Goal: Transaction & Acquisition: Obtain resource

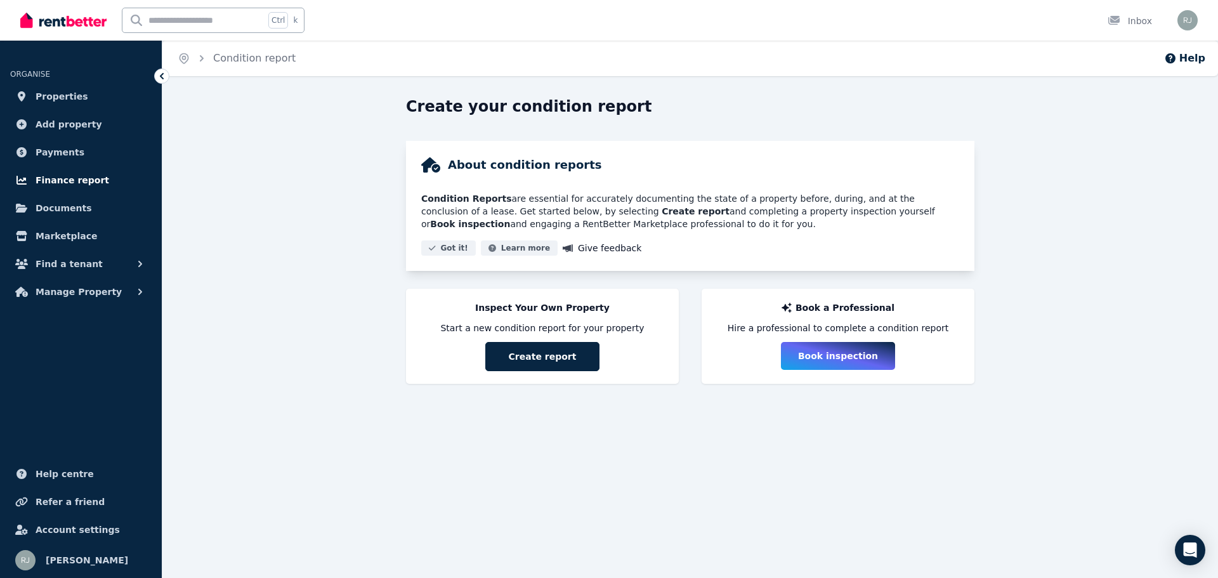
click at [80, 180] on span "Finance report" at bounding box center [73, 180] width 74 height 15
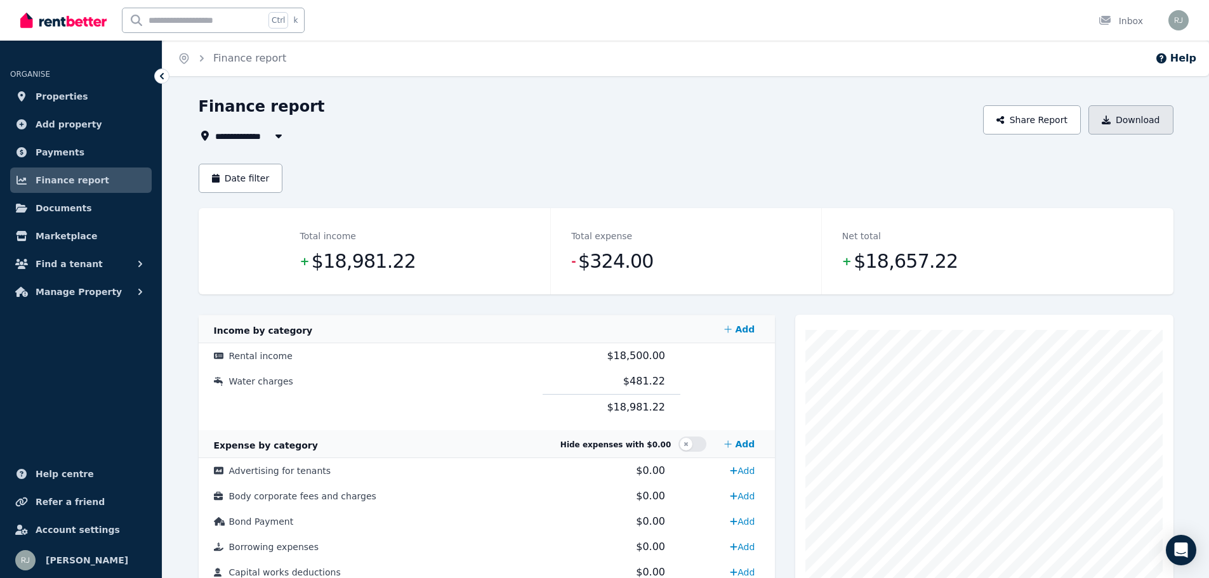
click at [1127, 118] on button "Download" at bounding box center [1130, 119] width 85 height 29
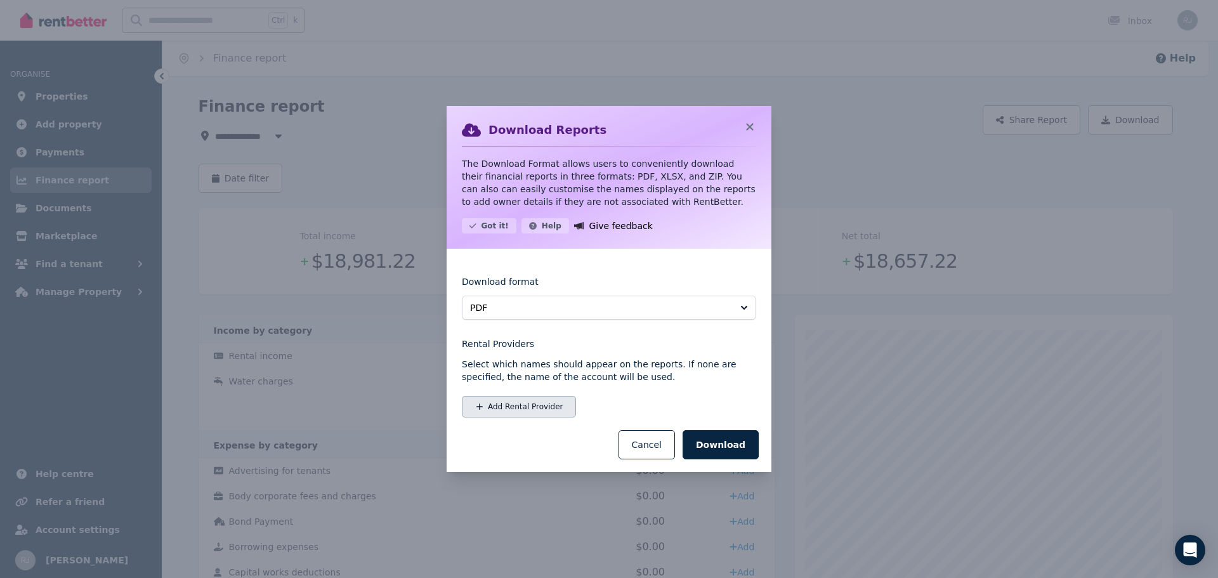
click at [516, 404] on button "Add Rental Provider" at bounding box center [519, 407] width 114 height 22
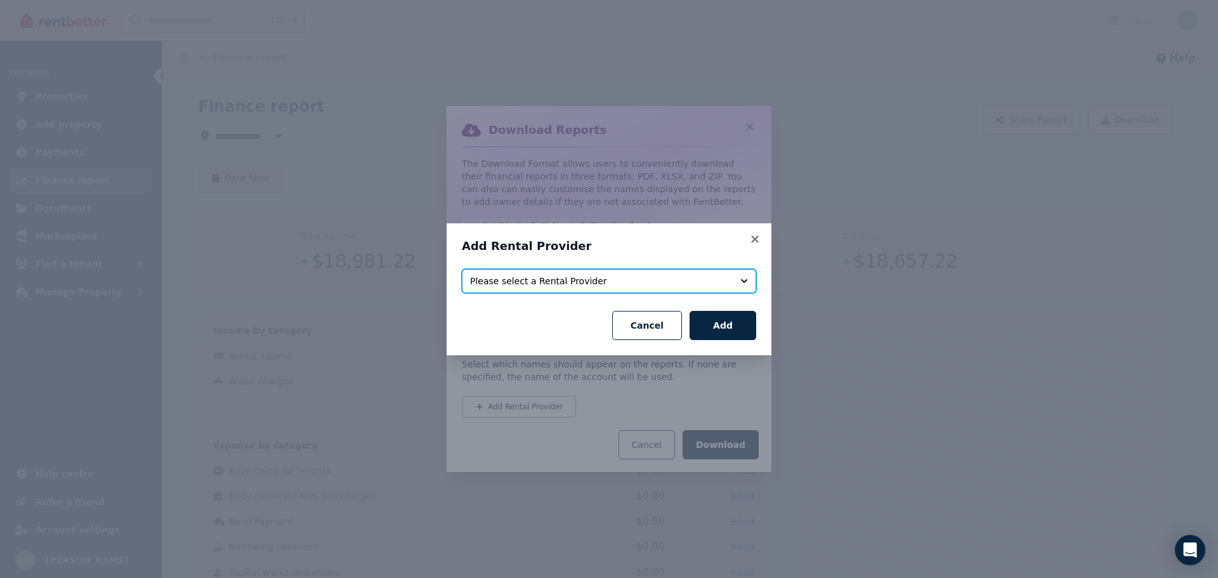
click at [575, 284] on span "Please select a Rental Provider" at bounding box center [600, 281] width 260 height 13
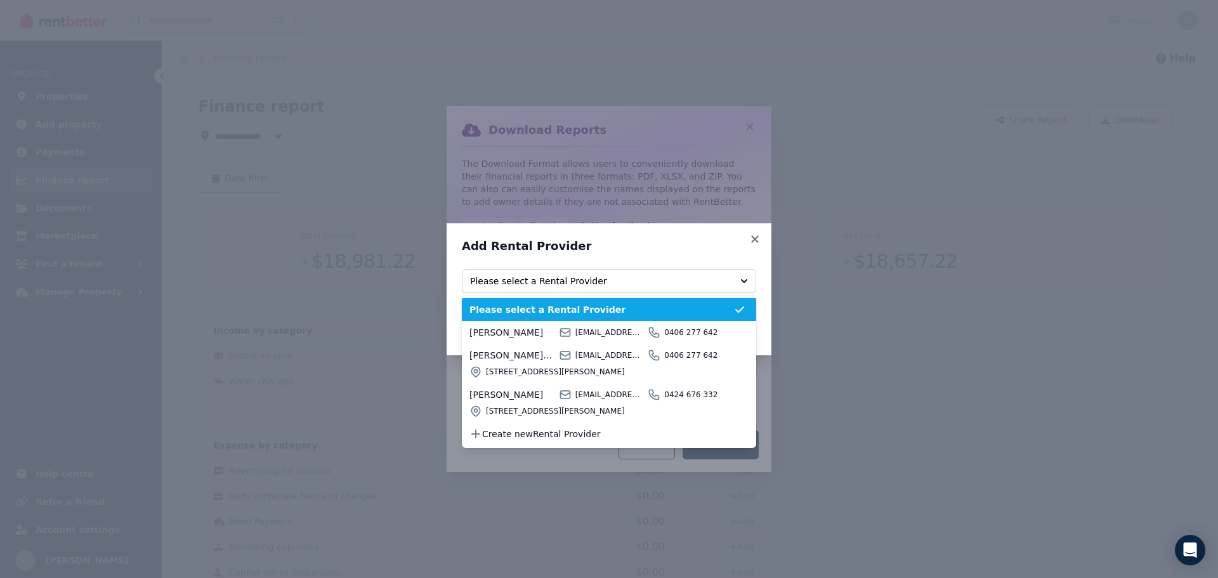
click at [642, 242] on h3 "Add Rental Provider" at bounding box center [609, 246] width 294 height 15
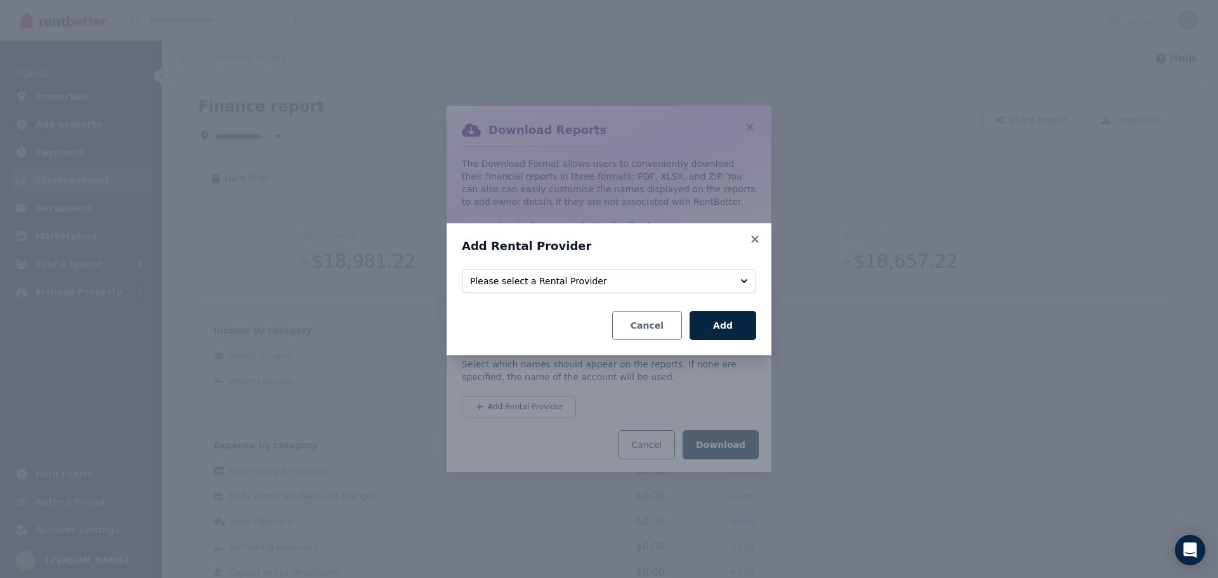
click at [646, 323] on button "Cancel" at bounding box center [647, 325] width 70 height 29
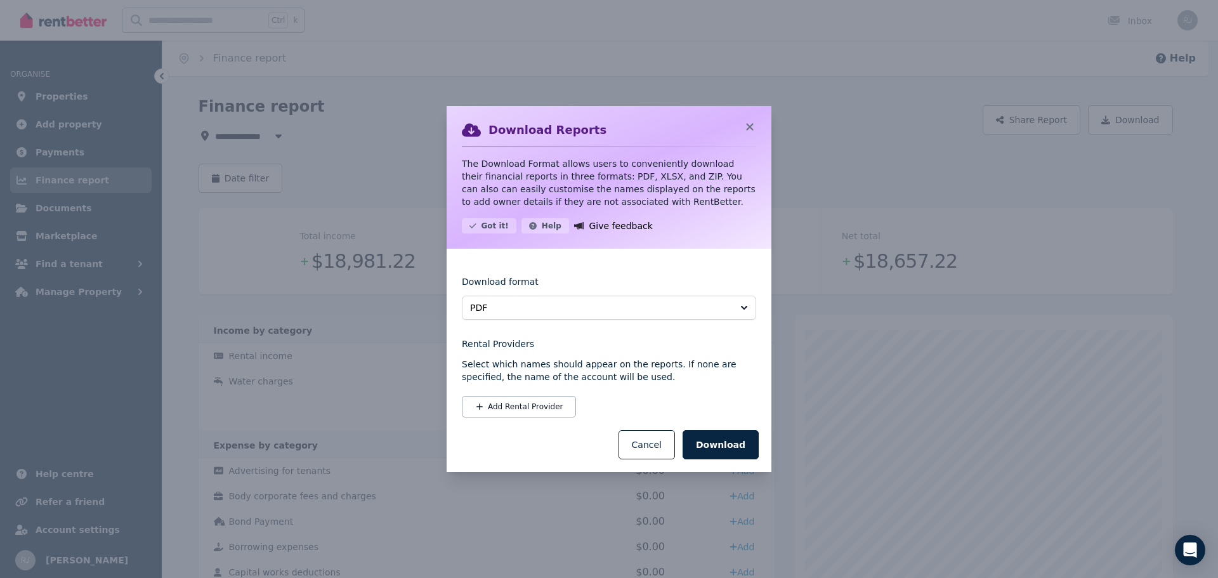
click at [243, 382] on div "Download Reports The Download Format allows users to conveniently download thei…" at bounding box center [609, 289] width 1218 height 578
click at [673, 449] on button "Cancel" at bounding box center [647, 444] width 56 height 29
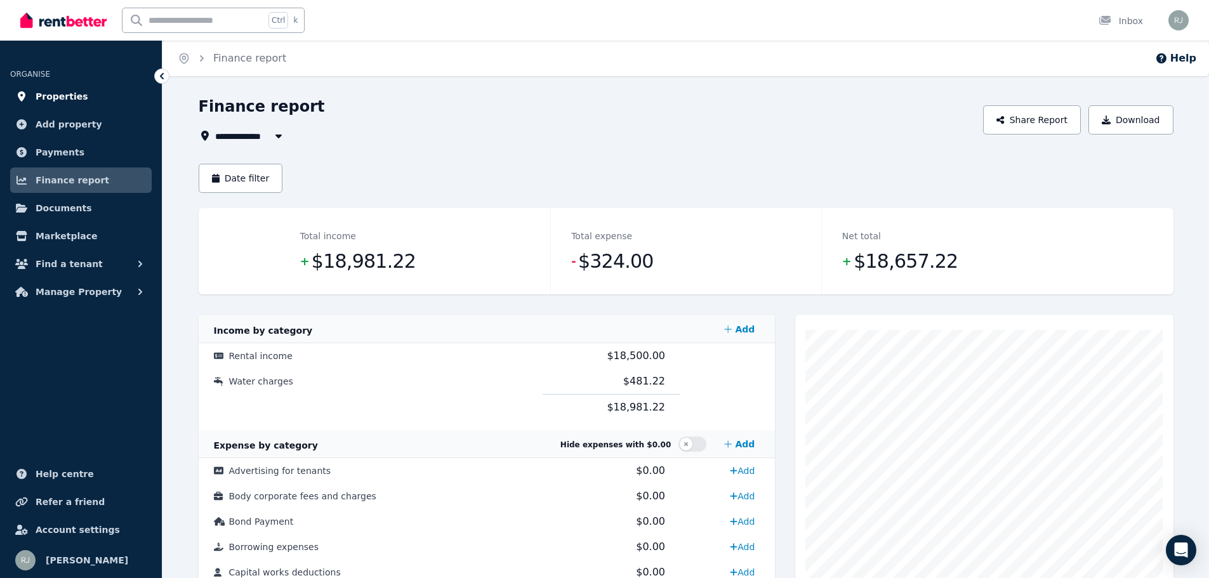
click at [61, 97] on span "Properties" at bounding box center [62, 96] width 53 height 15
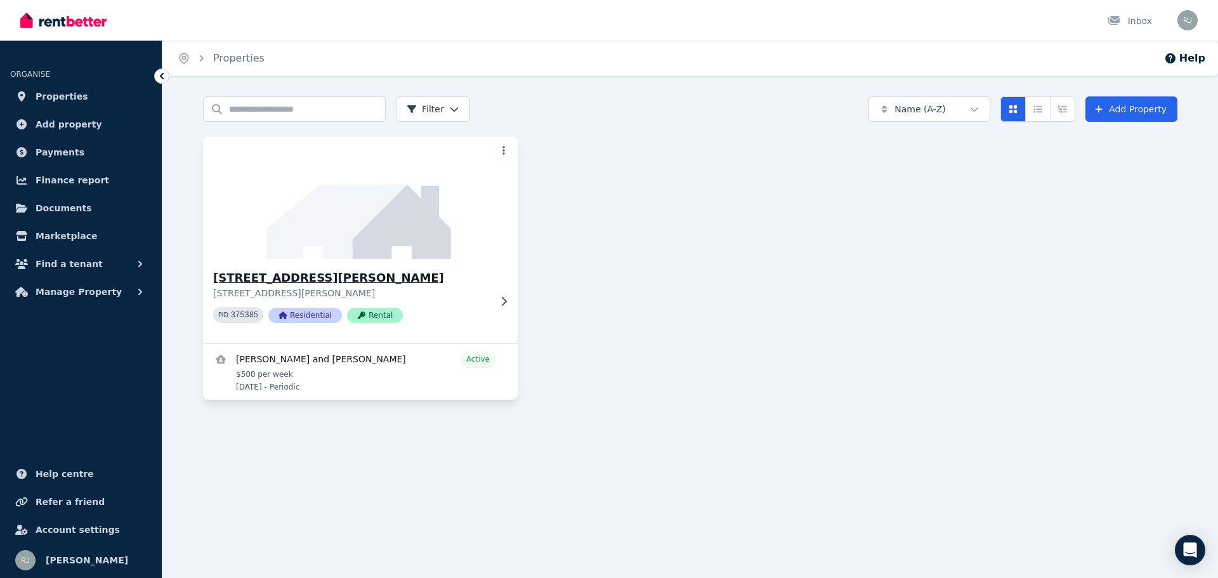
click at [332, 277] on h3 "[STREET_ADDRESS][PERSON_NAME]" at bounding box center [351, 278] width 277 height 18
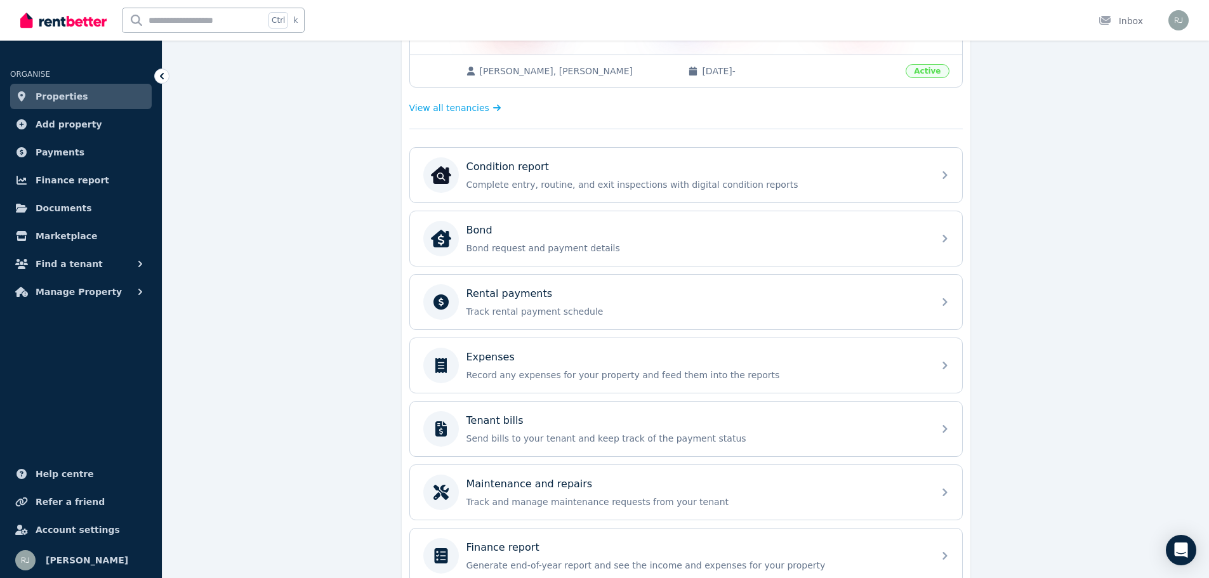
scroll to position [379, 0]
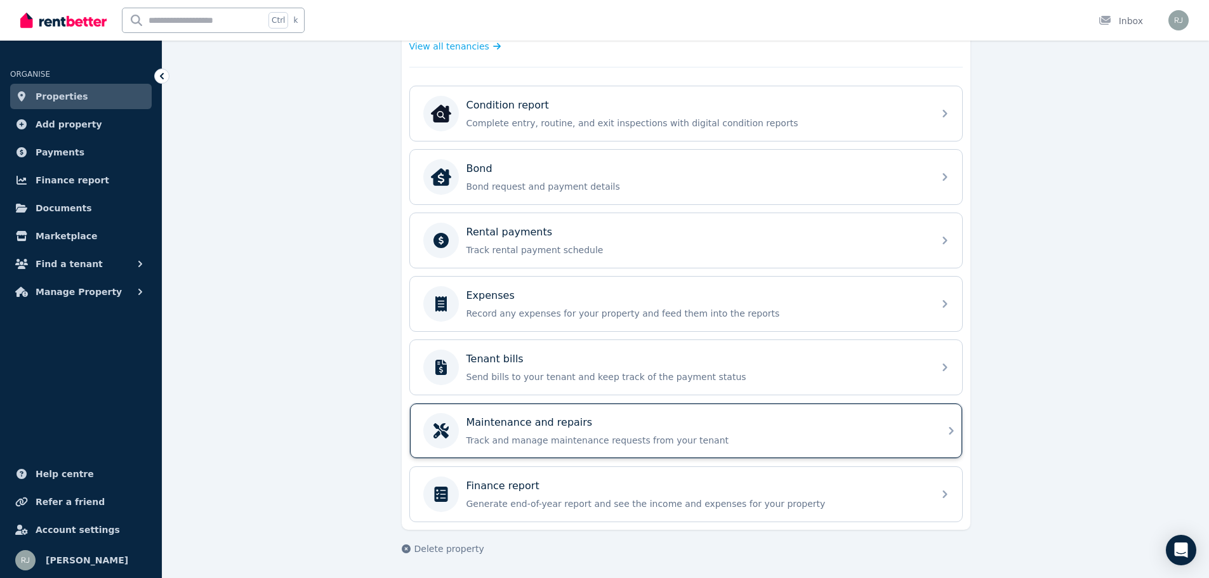
click at [954, 433] on icon at bounding box center [950, 430] width 15 height 15
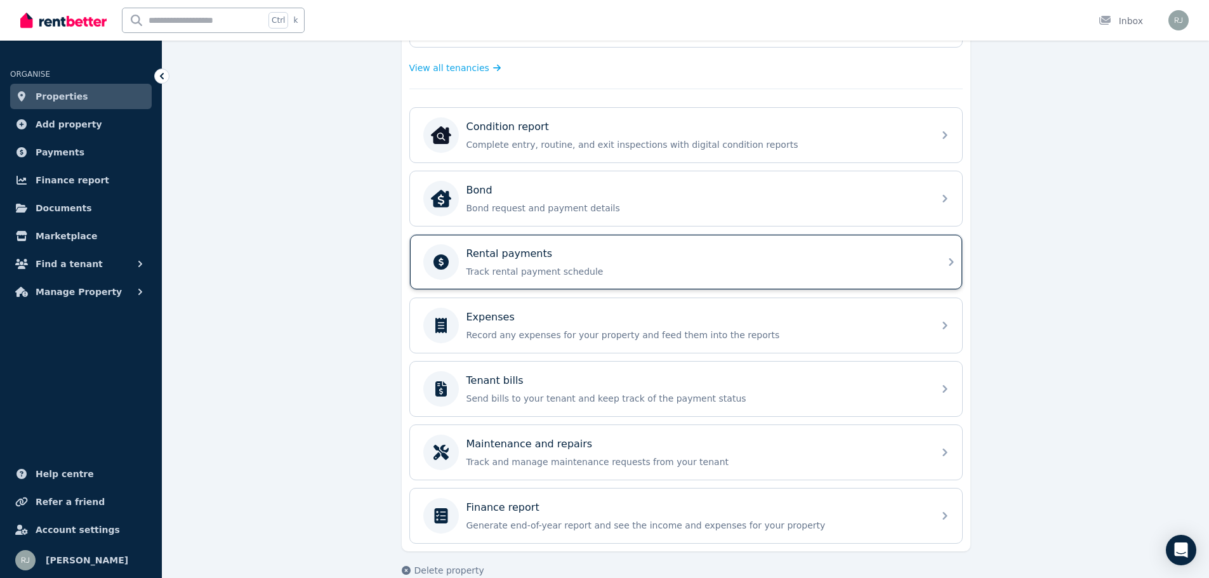
scroll to position [379, 0]
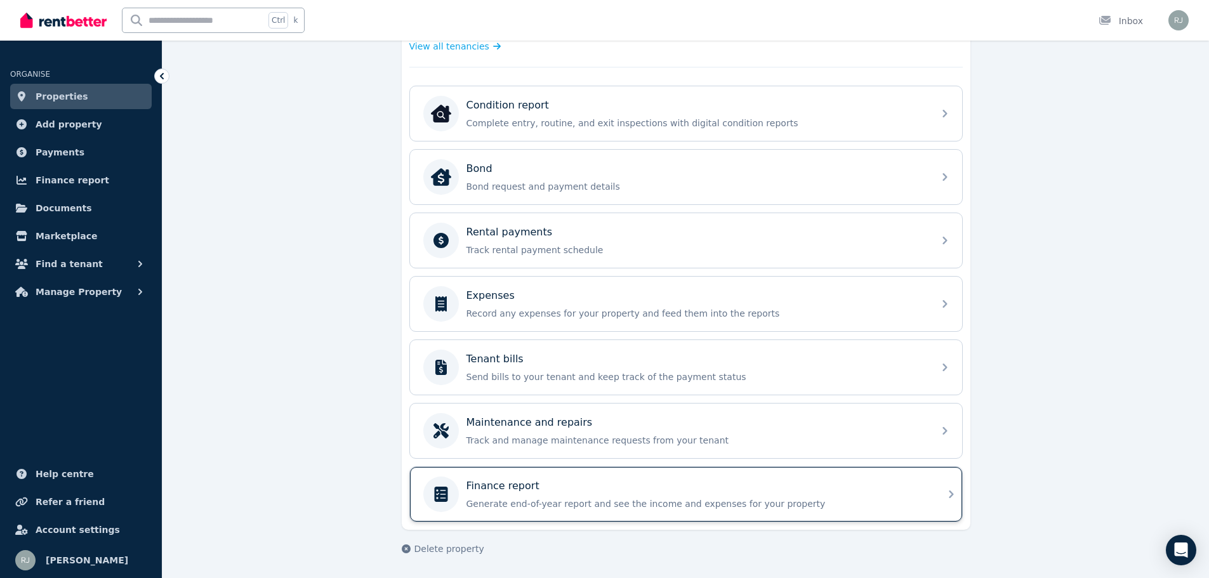
click at [937, 487] on div "Finance report Generate end-of-year report and see the income and expenses for …" at bounding box center [686, 494] width 552 height 55
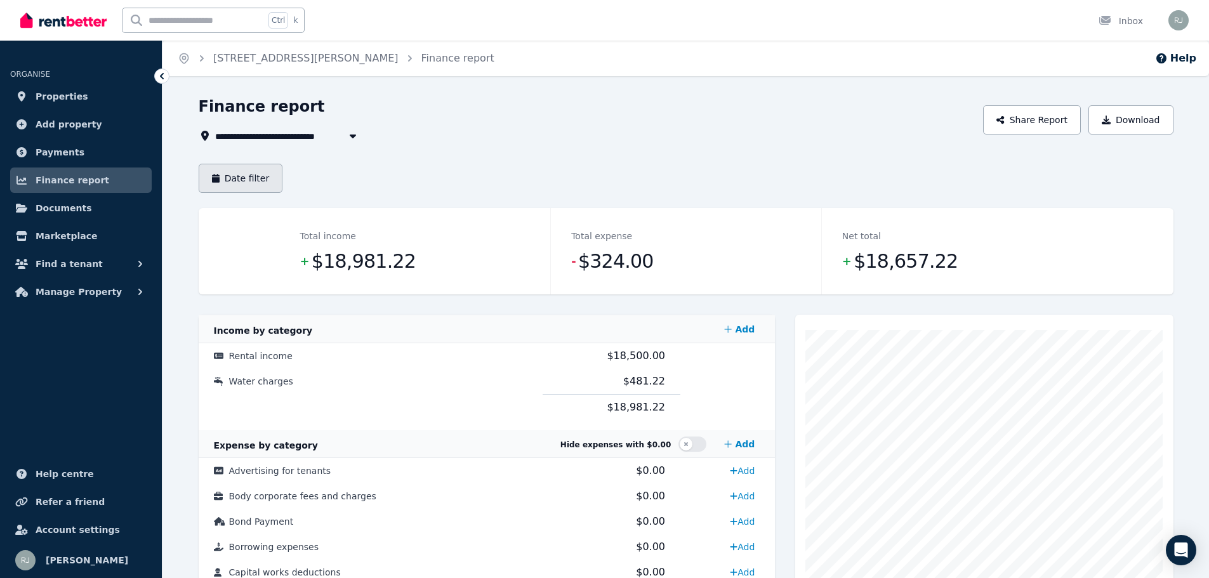
click at [233, 180] on button "Date filter" at bounding box center [241, 178] width 84 height 29
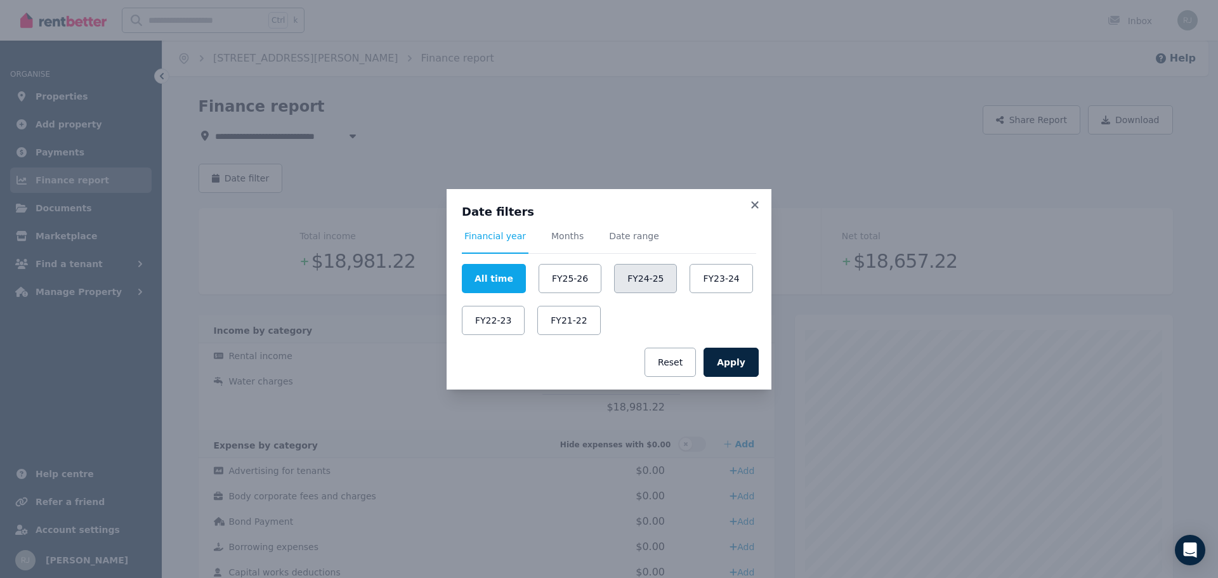
click at [614, 273] on button "FY24-25" at bounding box center [645, 278] width 63 height 29
click at [725, 359] on button "Apply" at bounding box center [731, 362] width 55 height 29
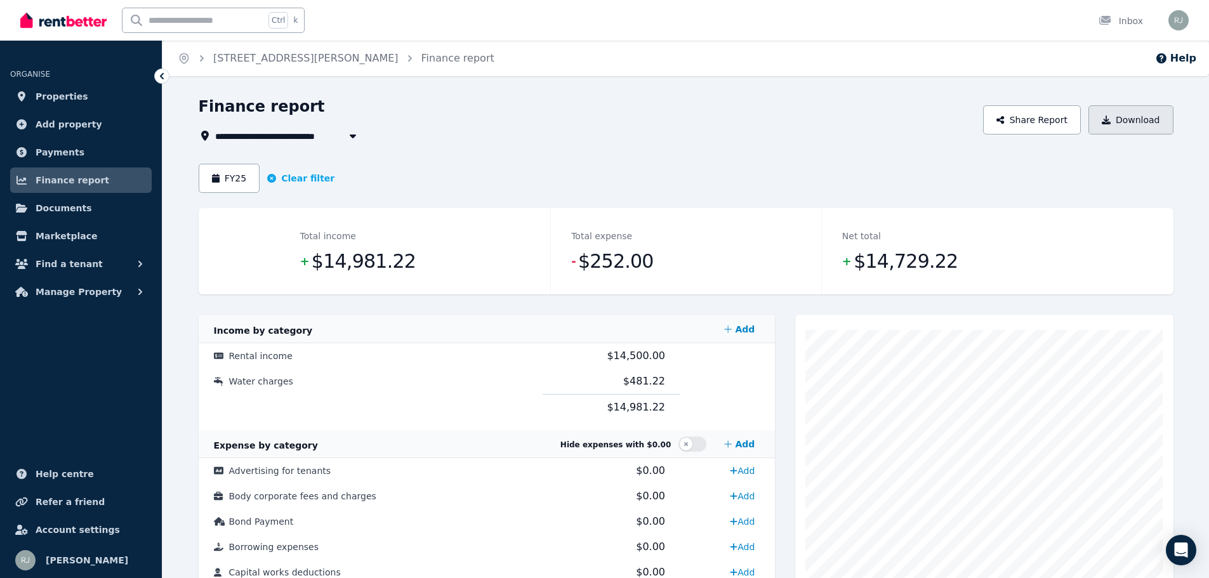
click at [1141, 119] on button "Download" at bounding box center [1130, 119] width 85 height 29
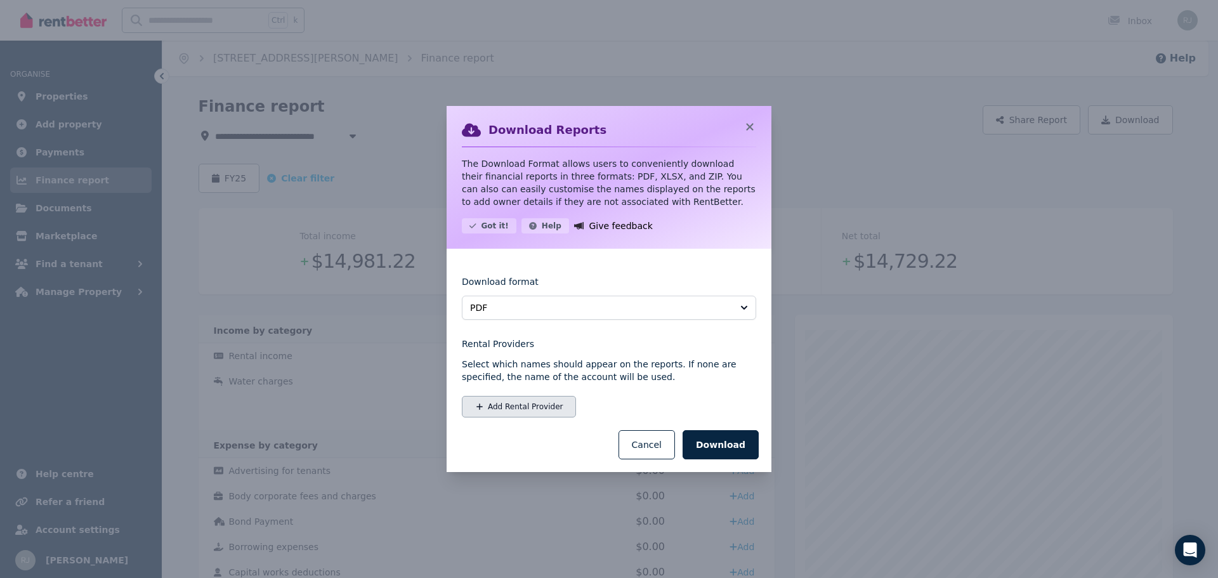
click at [529, 410] on button "Add Rental Provider" at bounding box center [519, 407] width 114 height 22
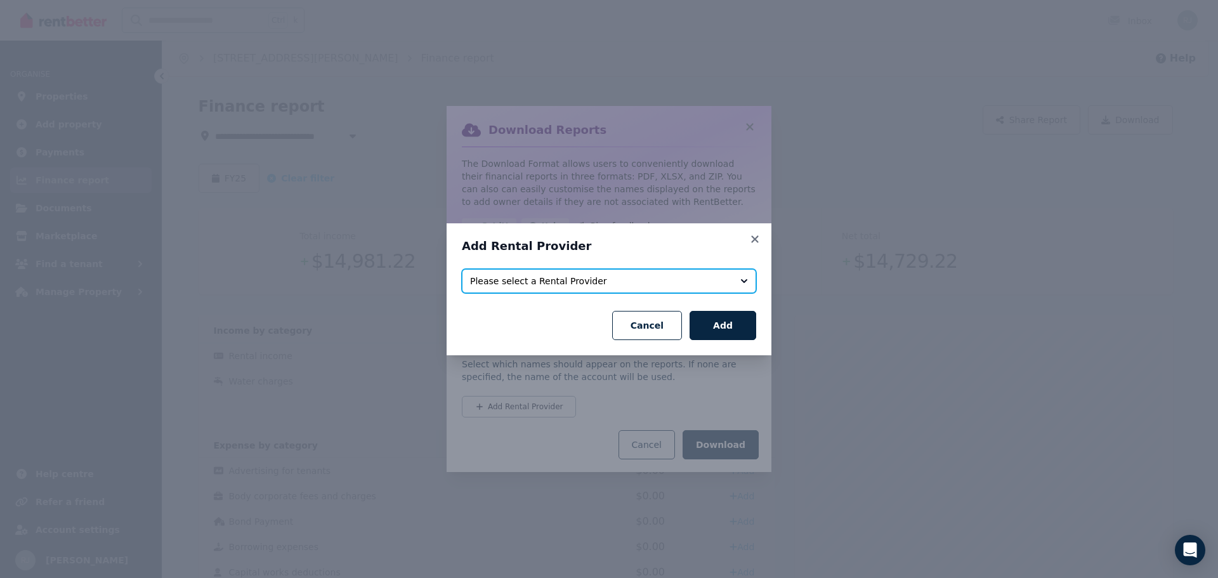
click at [598, 285] on span "Please select a Rental Provider" at bounding box center [600, 281] width 260 height 13
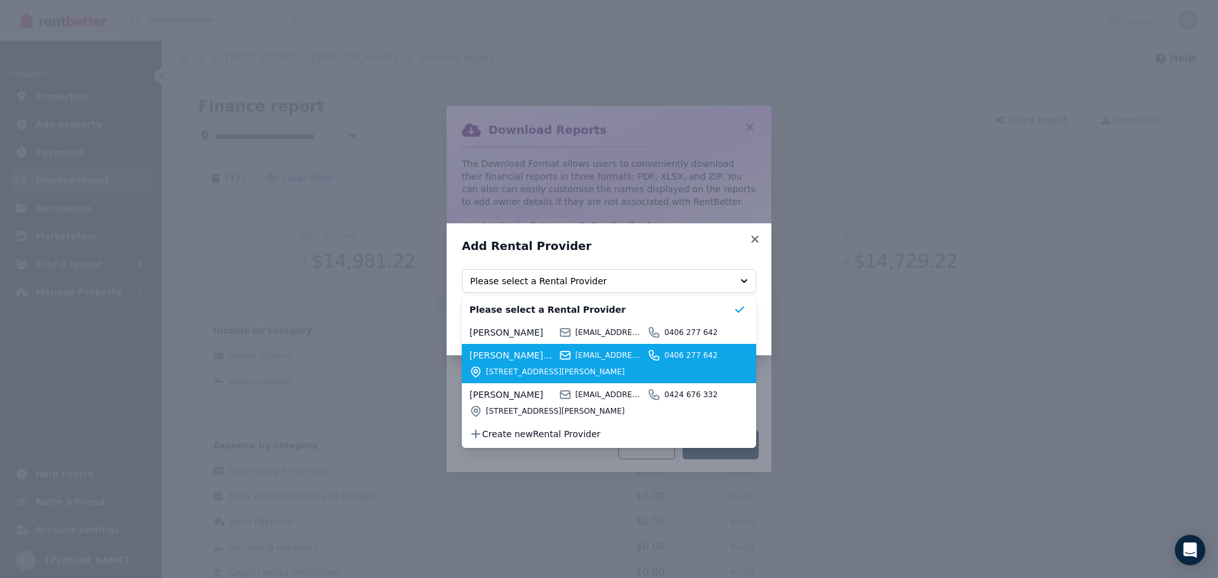
click at [589, 368] on span "[STREET_ADDRESS][PERSON_NAME]" at bounding box center [609, 372] width 247 height 10
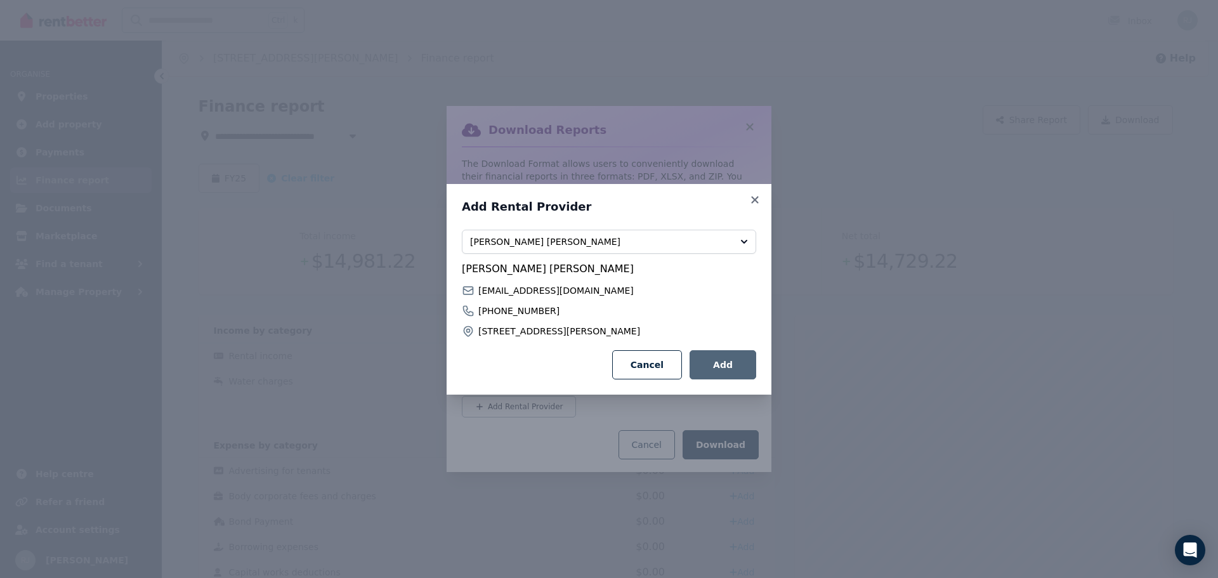
click at [725, 371] on button "Add" at bounding box center [723, 364] width 67 height 29
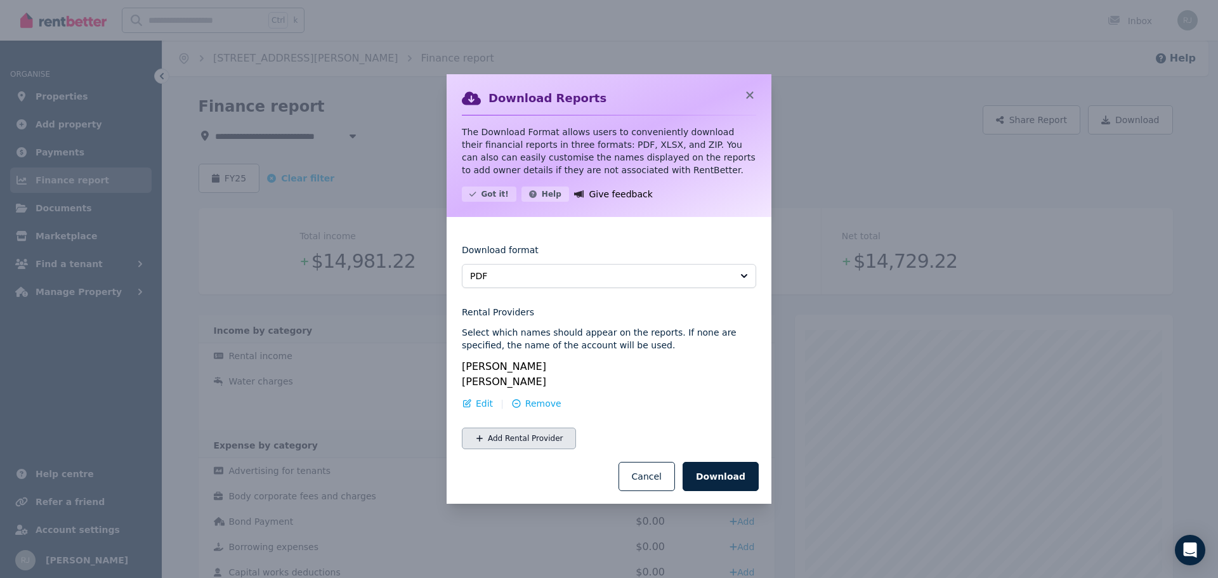
click at [481, 428] on button "Add Rental Provider" at bounding box center [519, 439] width 114 height 22
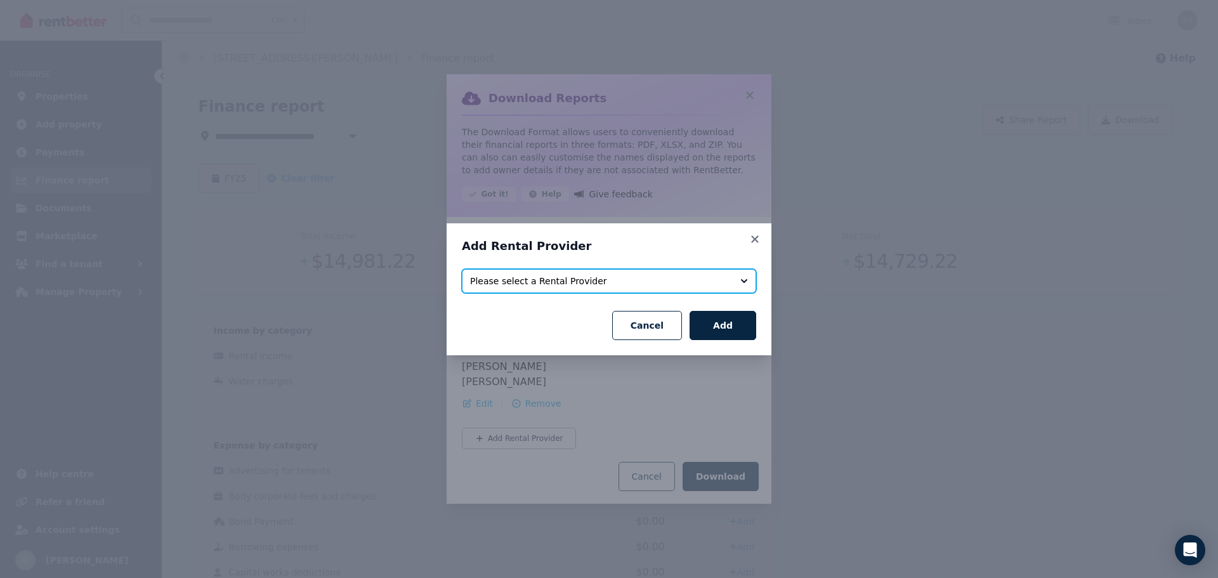
click at [675, 280] on span "Please select a Rental Provider" at bounding box center [600, 281] width 260 height 13
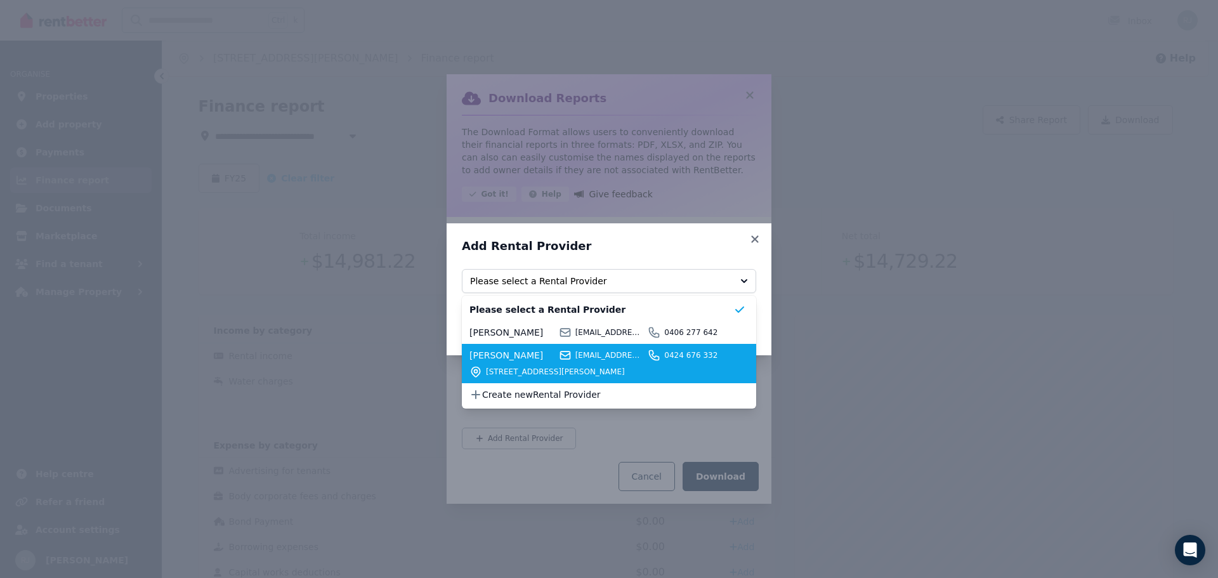
click at [608, 367] on span "[STREET_ADDRESS][PERSON_NAME]" at bounding box center [609, 372] width 247 height 10
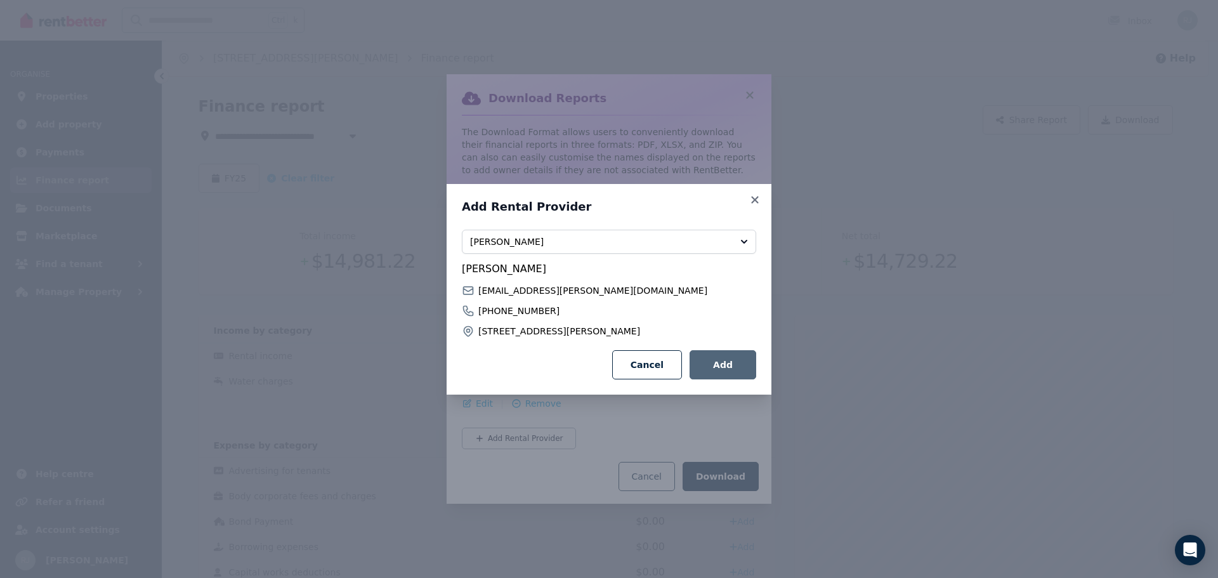
click at [716, 364] on button "Add" at bounding box center [723, 364] width 67 height 29
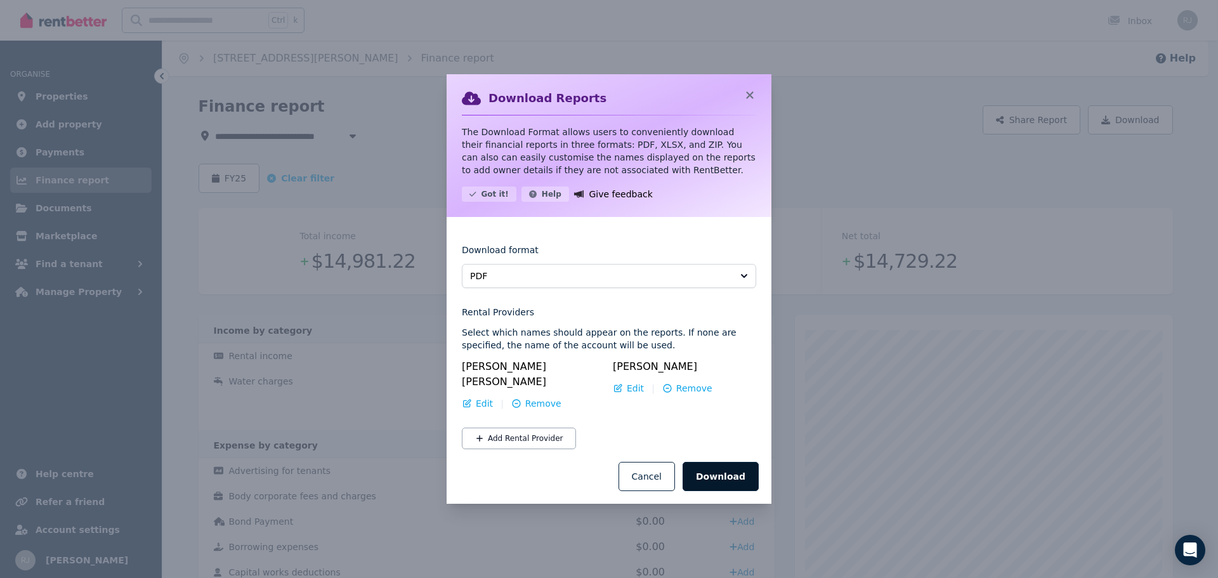
click at [725, 462] on button "Download" at bounding box center [721, 476] width 76 height 29
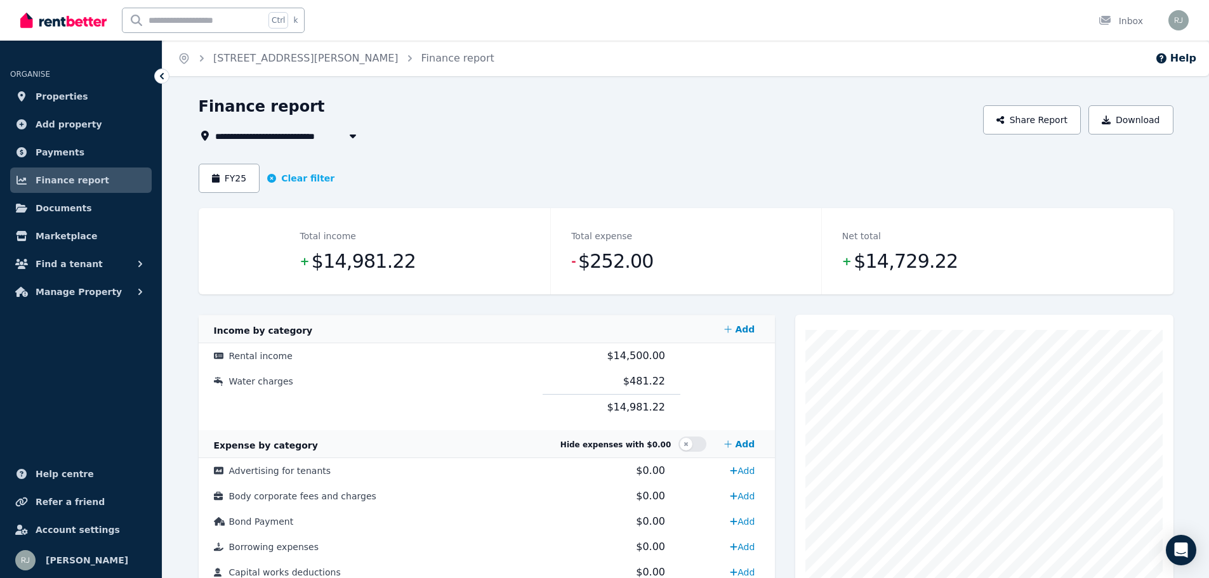
click at [795, 102] on div "Finance report" at bounding box center [587, 108] width 777 height 24
